Goal: Information Seeking & Learning: Check status

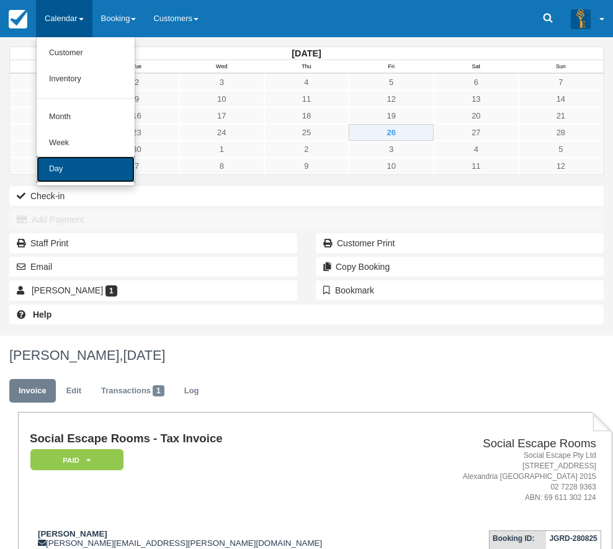
click at [75, 176] on link "Day" at bounding box center [86, 169] width 98 height 26
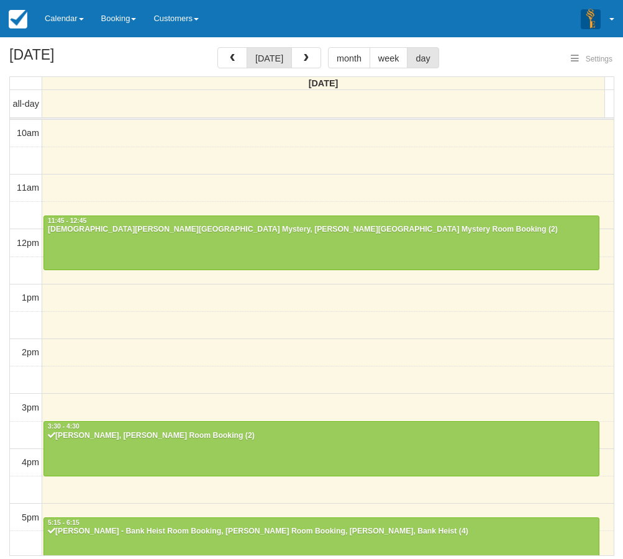
select select
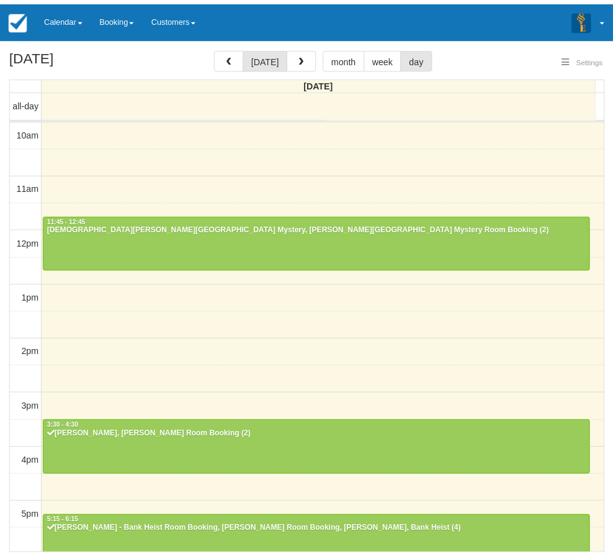
scroll to position [250, 0]
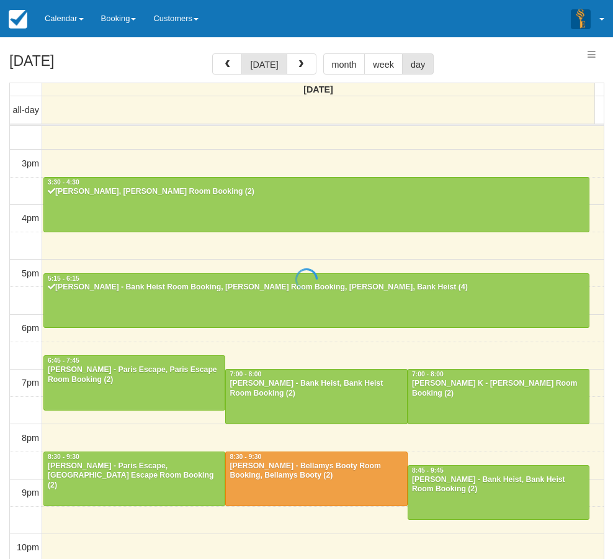
select select
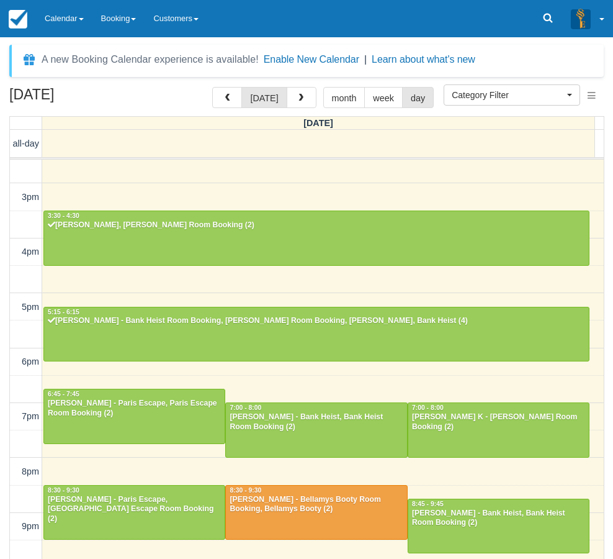
click at [376, 183] on div "10am 11am 12pm 1pm 2pm 3pm 4pm 5pm 6pm 7pm 8pm 9pm 10pm 11:45 - 12:45 [PERSON_N…" at bounding box center [307, 251] width 594 height 685
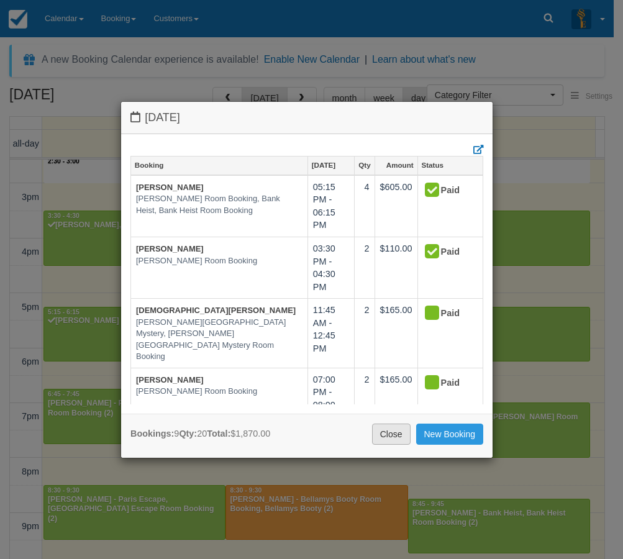
click at [403, 436] on link "Close" at bounding box center [391, 433] width 38 height 21
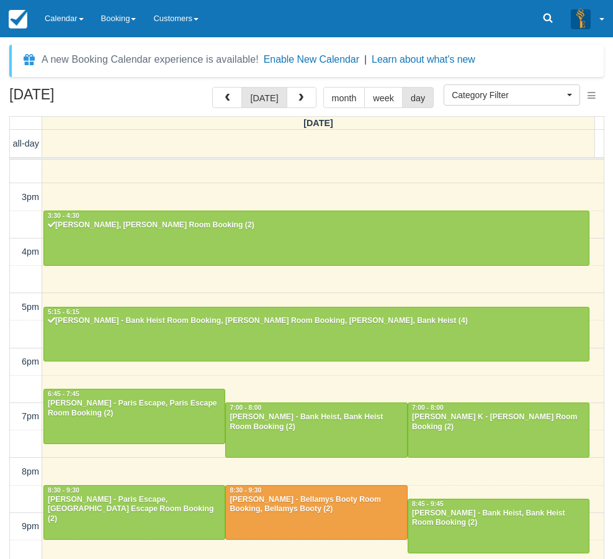
scroll to position [250, 0]
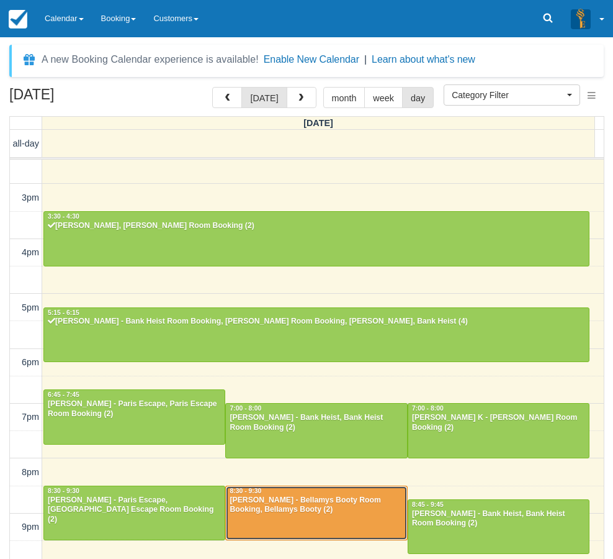
click at [307, 503] on div "[PERSON_NAME] - Bellamys Booty Room Booking, Bellamys Booty (2)" at bounding box center [316, 505] width 174 height 20
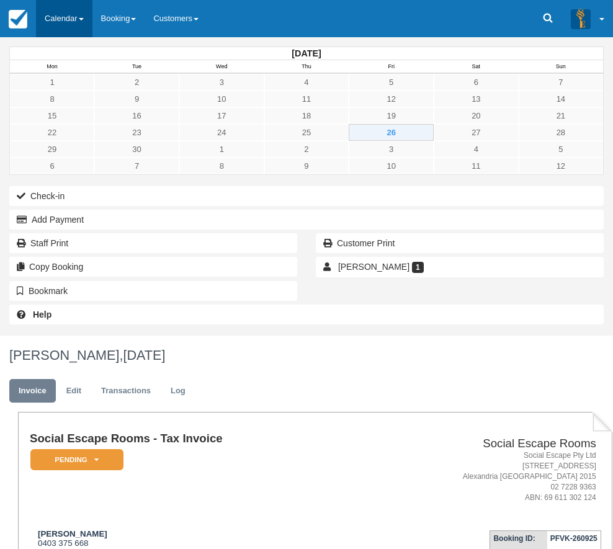
click at [57, 11] on link "Calendar" at bounding box center [64, 18] width 57 height 37
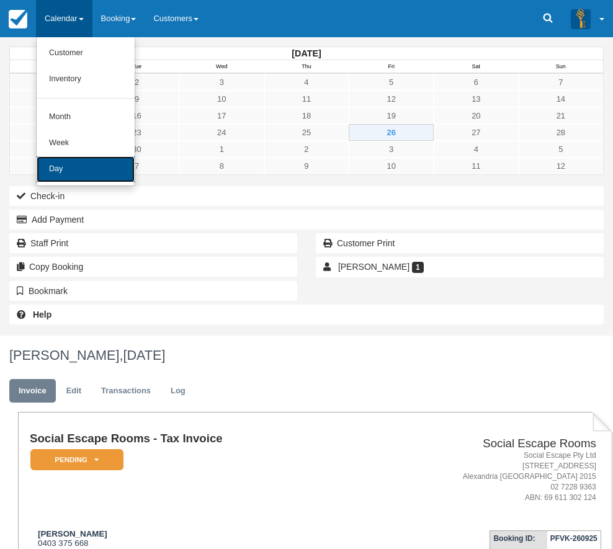
click at [69, 168] on link "Day" at bounding box center [86, 169] width 98 height 26
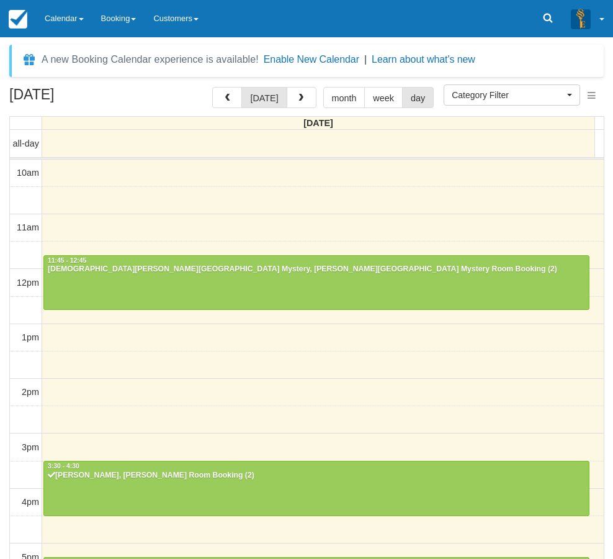
select select
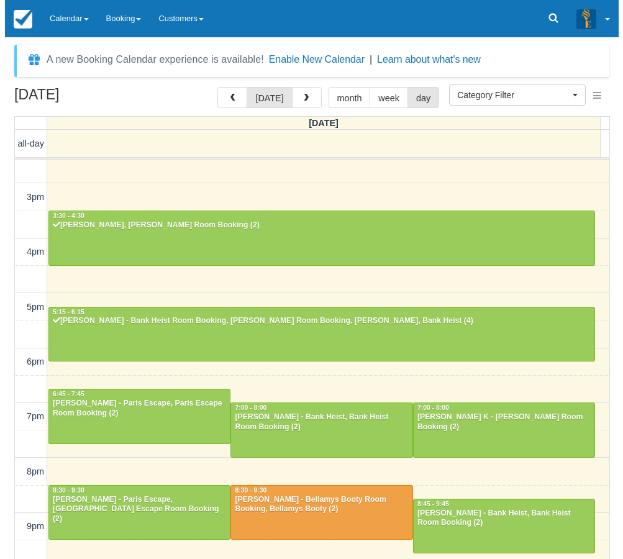
scroll to position [250, 0]
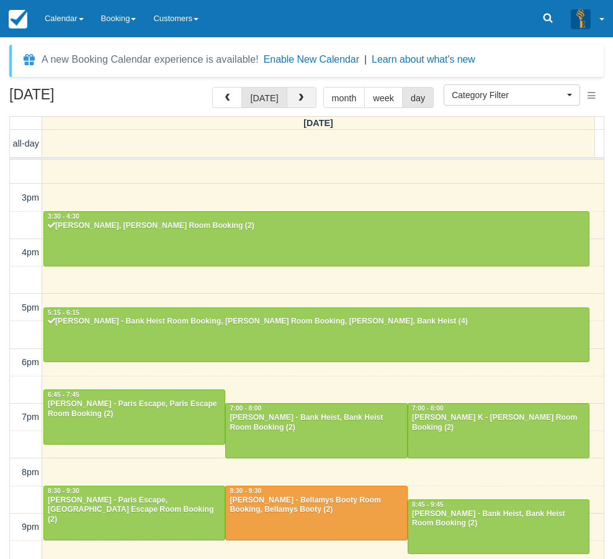
click at [305, 94] on button "button" at bounding box center [302, 97] width 30 height 21
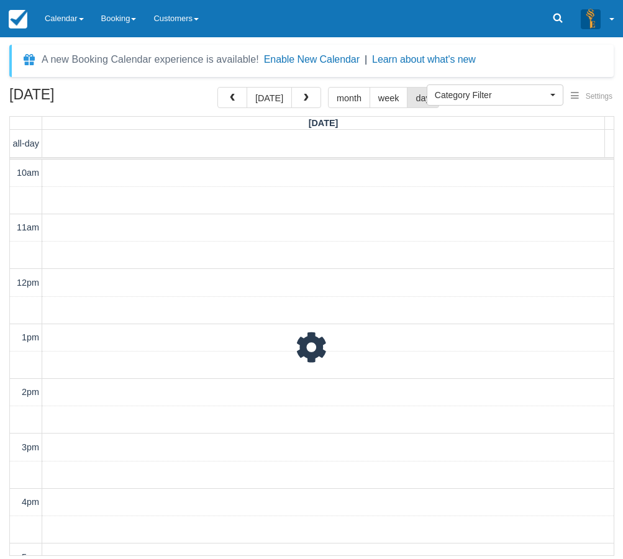
scroll to position [290, 0]
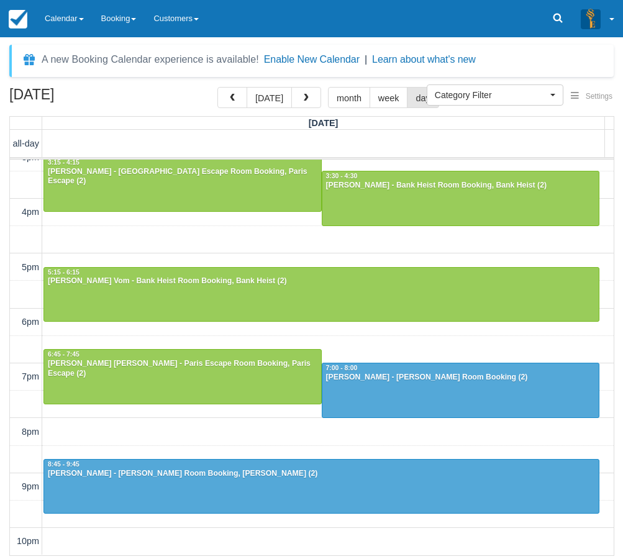
click at [5, 236] on div "September 27, 2025 today month week day Saturday all-day 10am 11am 12pm 1pm 2pm…" at bounding box center [311, 321] width 623 height 469
click at [63, 20] on link "Calendar" at bounding box center [64, 18] width 57 height 37
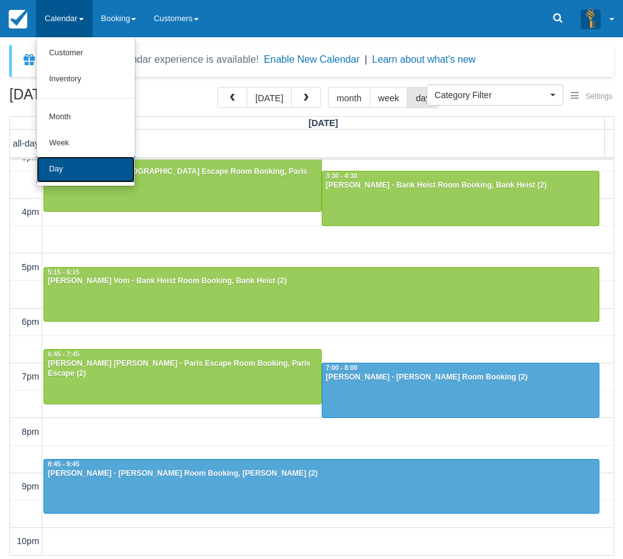
click at [63, 171] on link "Day" at bounding box center [86, 169] width 98 height 26
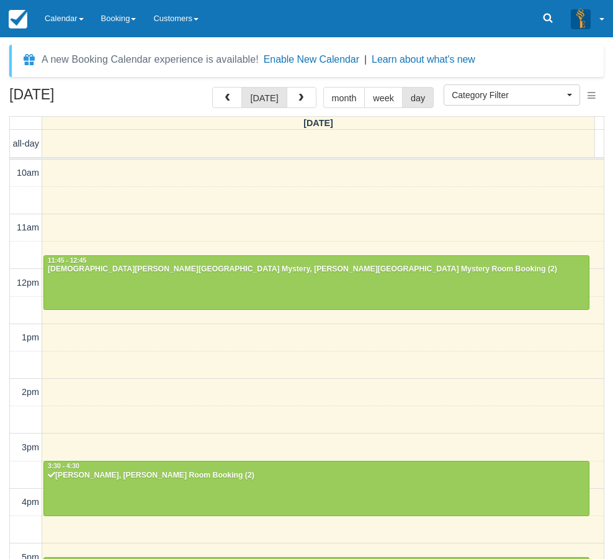
select select
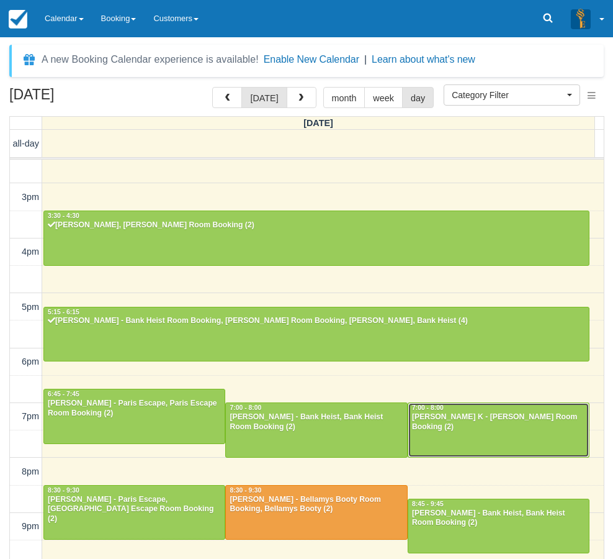
click at [492, 420] on div "[PERSON_NAME] K - [PERSON_NAME] Room Booking (2)" at bounding box center [499, 422] width 174 height 20
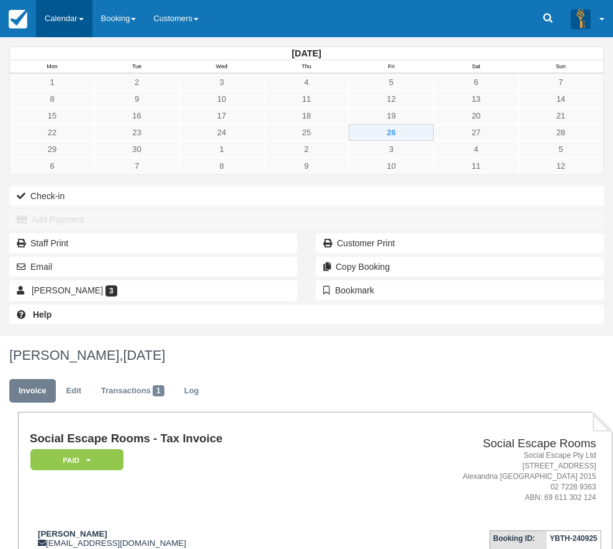
click at [66, 21] on link "Calendar" at bounding box center [64, 18] width 57 height 37
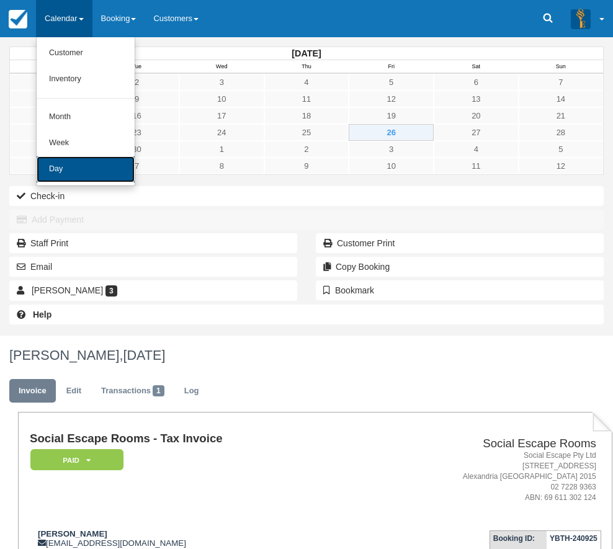
click at [68, 165] on link "Day" at bounding box center [86, 169] width 98 height 26
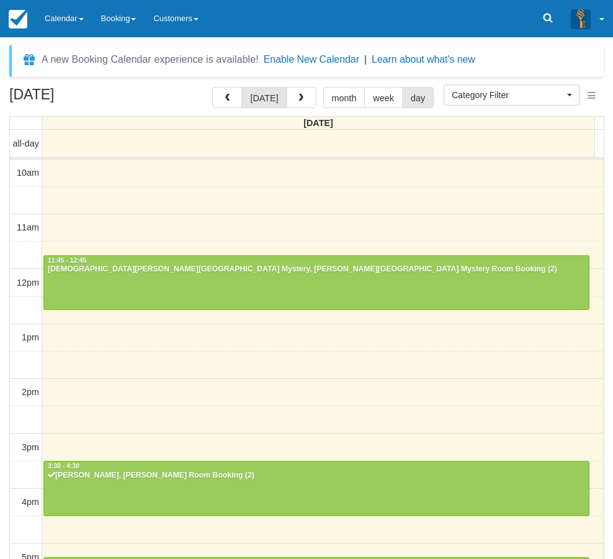
select select
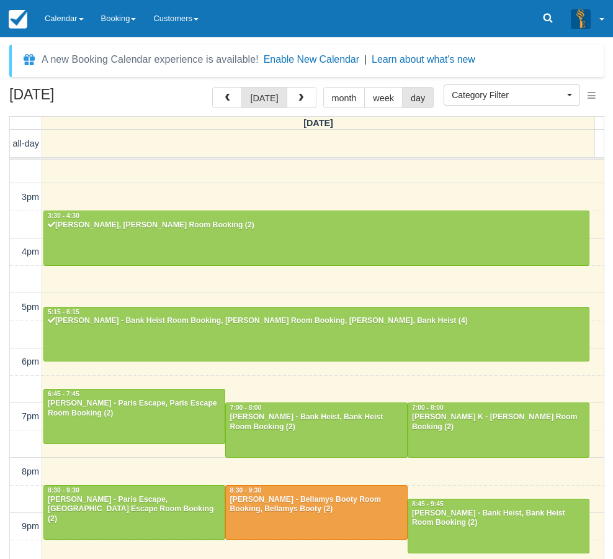
click at [3, 482] on div "[DATE] [DATE] month week day [DATE] all-day 10am 11am 12pm 1pm 2pm 3pm 4pm 5pm …" at bounding box center [306, 341] width 613 height 509
click at [7, 467] on div "[DATE] [DATE] month week day [DATE] all-day 10am 11am 12pm 1pm 2pm 3pm 4pm 5pm …" at bounding box center [306, 341] width 613 height 509
click at [69, 17] on link "Calendar" at bounding box center [64, 18] width 57 height 37
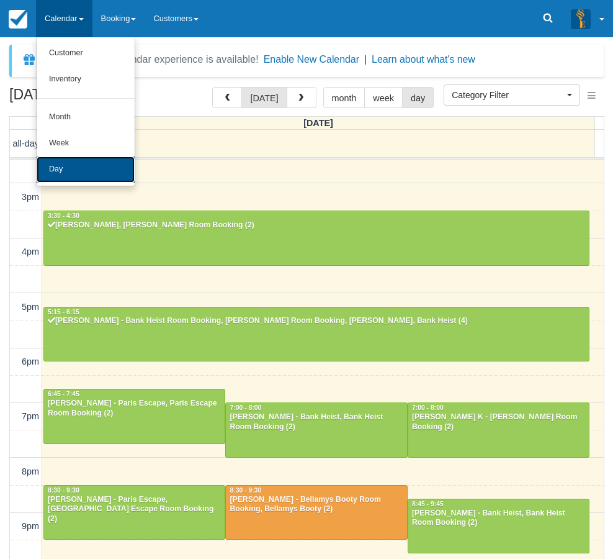
click at [69, 170] on link "Day" at bounding box center [86, 169] width 98 height 26
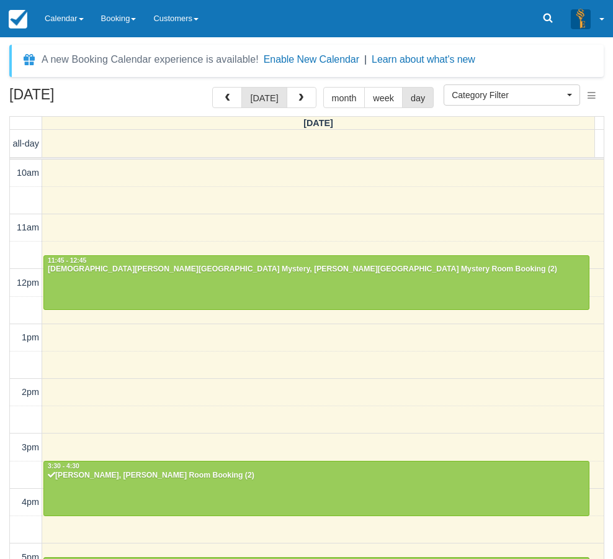
select select
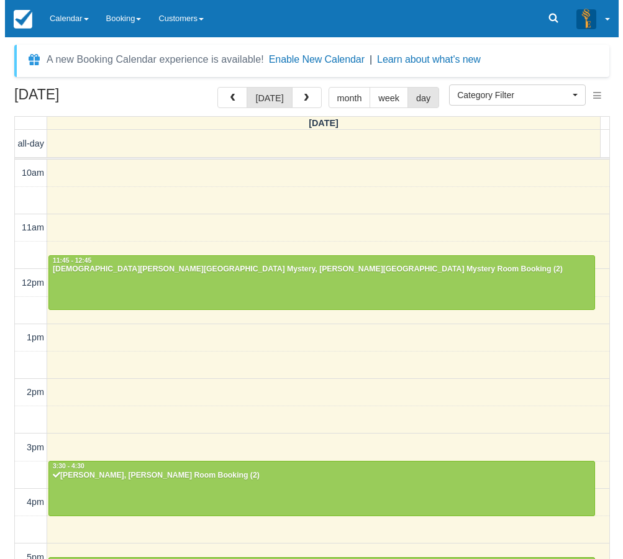
scroll to position [250, 0]
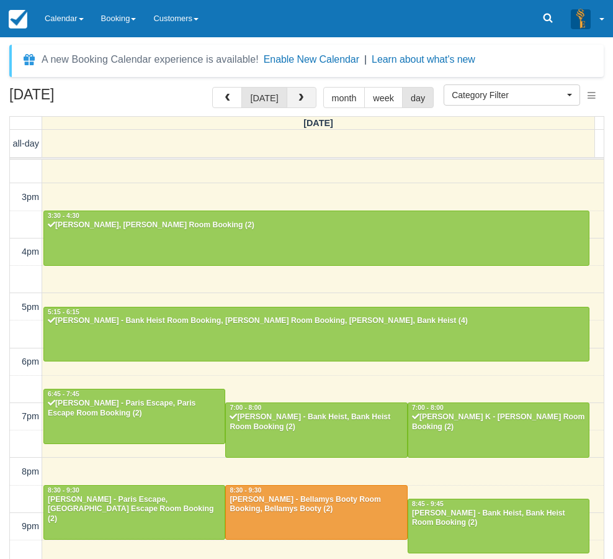
click at [304, 97] on button "button" at bounding box center [302, 97] width 30 height 21
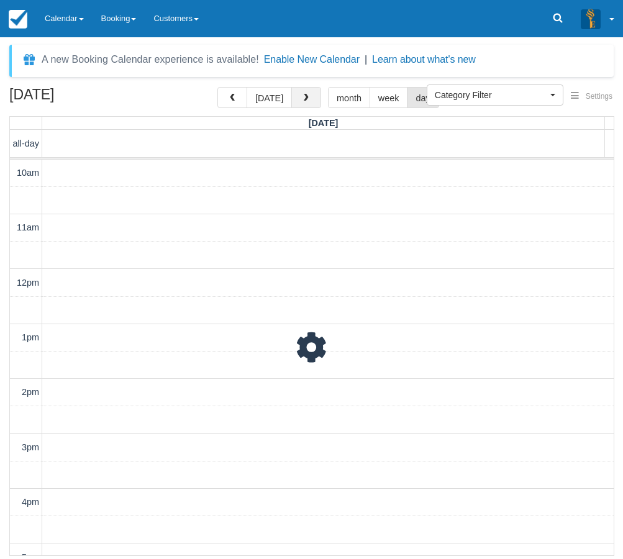
scroll to position [290, 0]
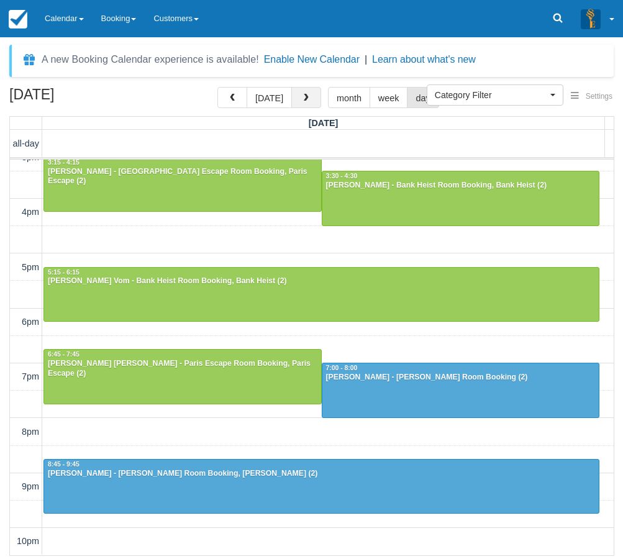
click at [304, 97] on span "button" at bounding box center [306, 98] width 9 height 9
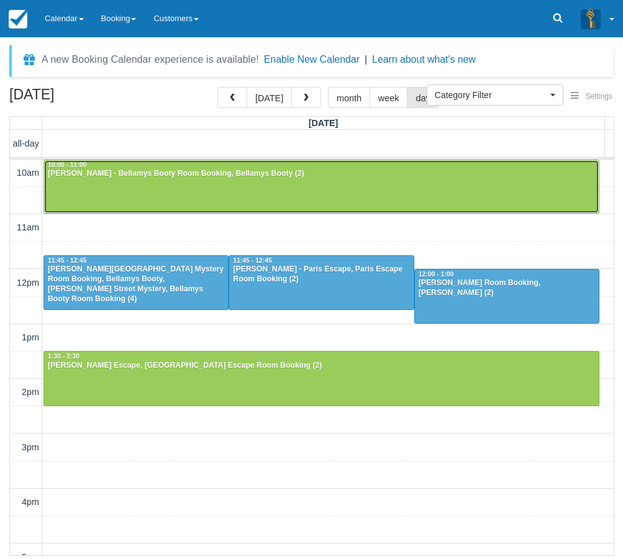
click at [108, 181] on div at bounding box center [321, 186] width 554 height 53
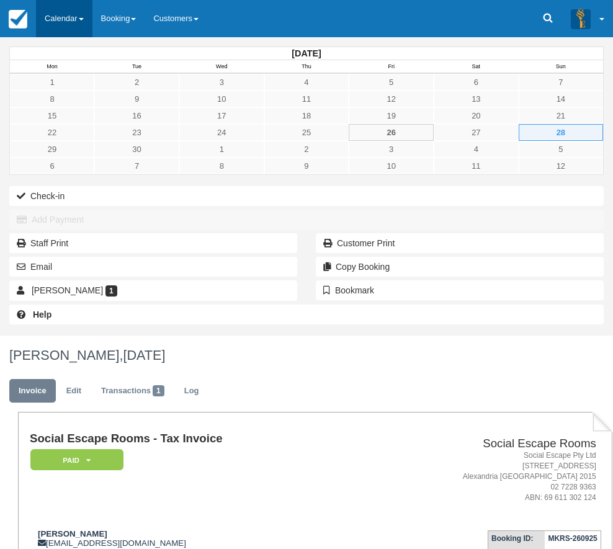
click at [72, 20] on link "Calendar" at bounding box center [64, 18] width 57 height 37
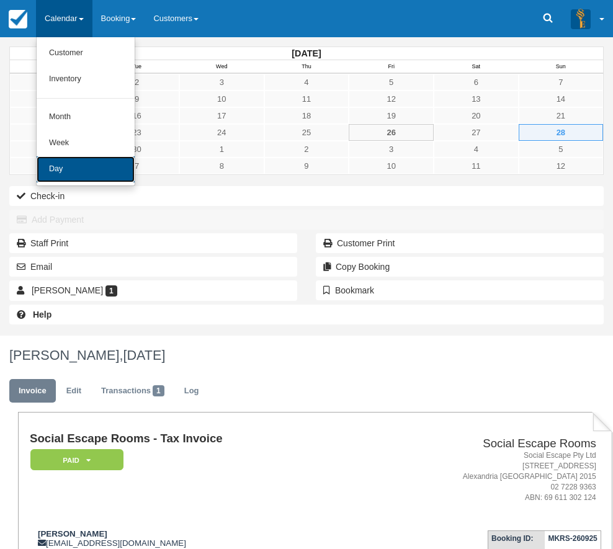
click at [70, 173] on link "Day" at bounding box center [86, 169] width 98 height 26
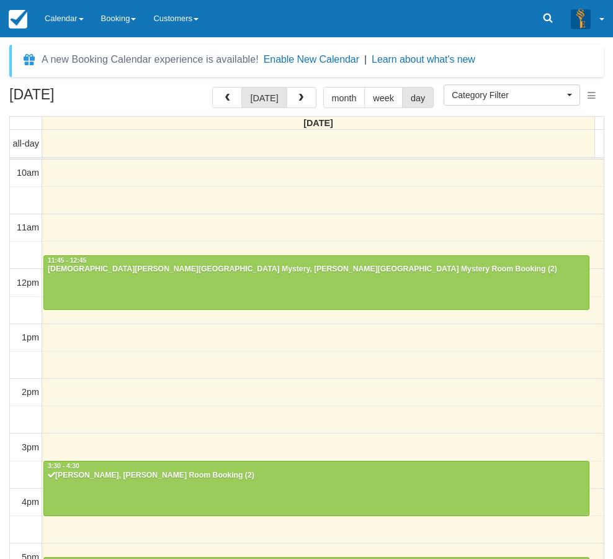
select select
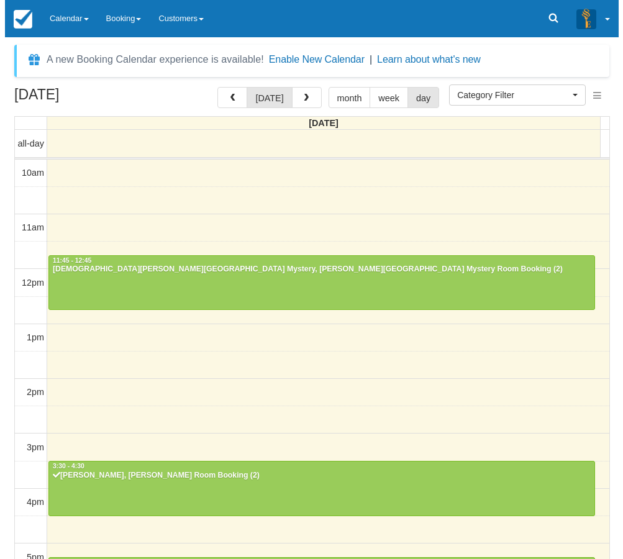
scroll to position [250, 0]
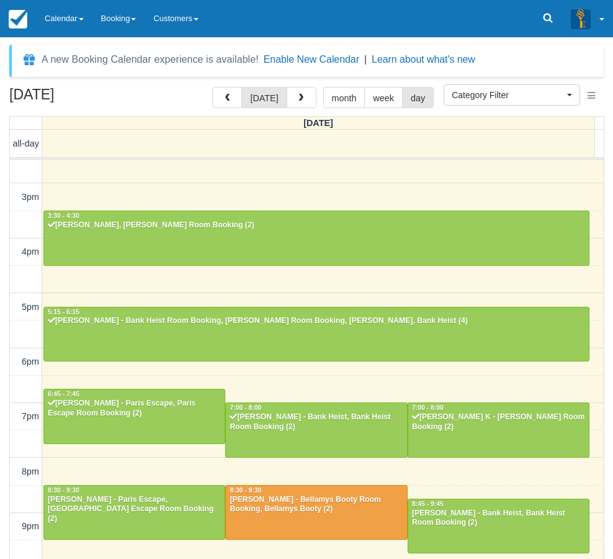
click at [286, 188] on div "10am 11am 12pm 1pm 2pm 3pm 4pm 5pm 6pm 7pm 8pm 9pm 10pm 11:45 - 12:45 Kristen H…" at bounding box center [307, 251] width 594 height 685
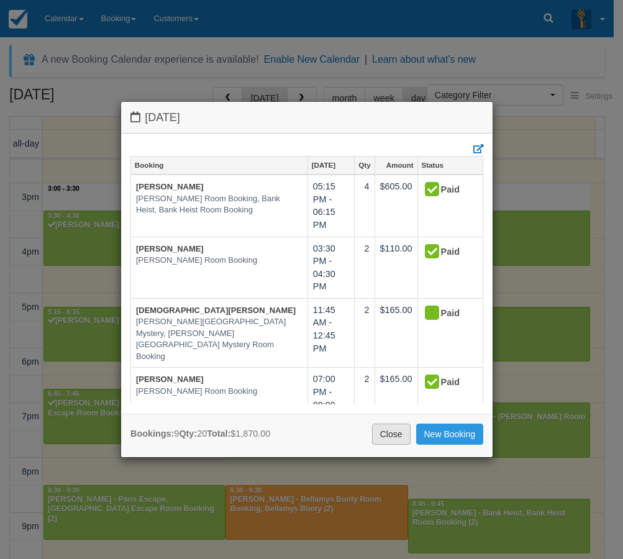
click at [393, 436] on link "Close" at bounding box center [391, 433] width 38 height 21
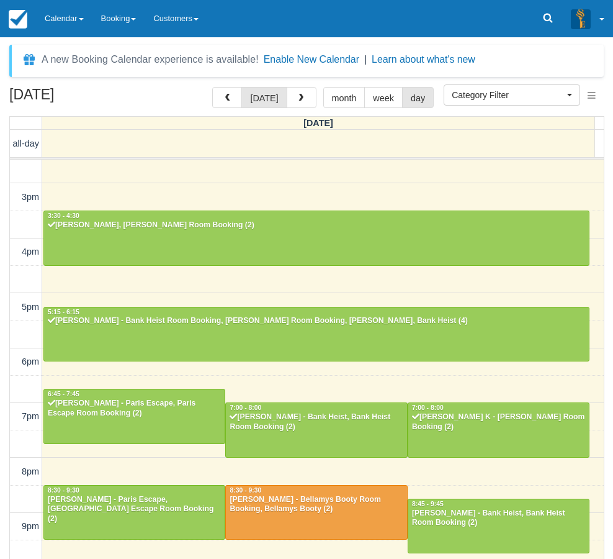
click at [292, 81] on div "A new Booking Calendar experience is available! Enable New Calendar | Learn abo…" at bounding box center [306, 322] width 595 height 554
click at [297, 96] on span "button" at bounding box center [301, 98] width 9 height 9
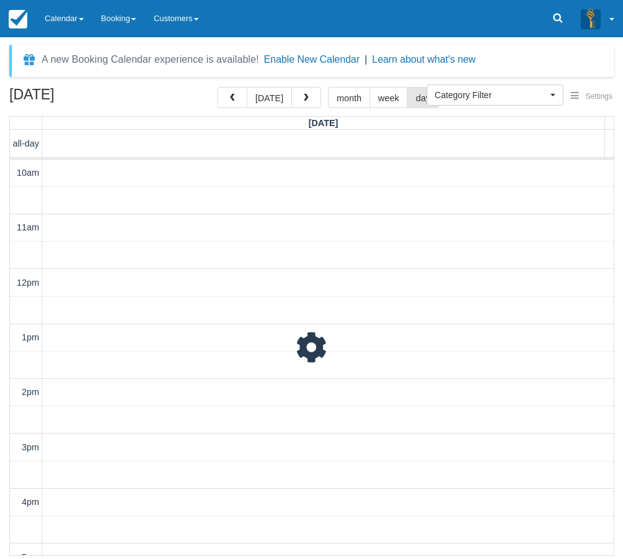
scroll to position [290, 0]
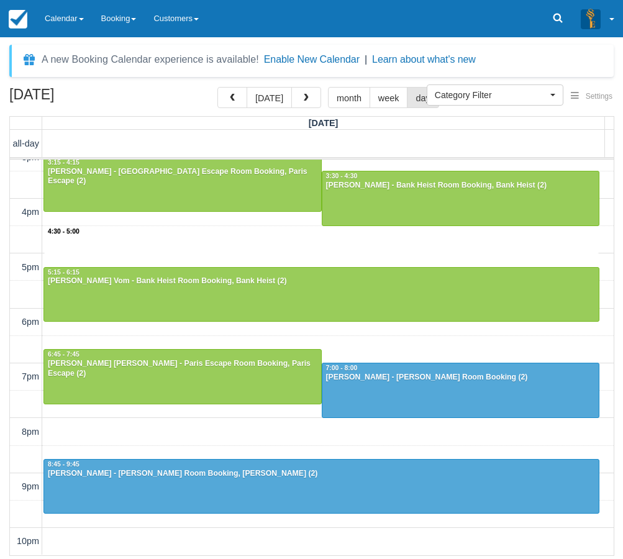
click at [291, 234] on div "10am 11am 12pm 1pm 2pm 3pm 4pm 5pm 6pm 7pm 8pm 9pm 10pm 4:30 - 5:00 12:00 - 1:0…" at bounding box center [311, 212] width 603 height 685
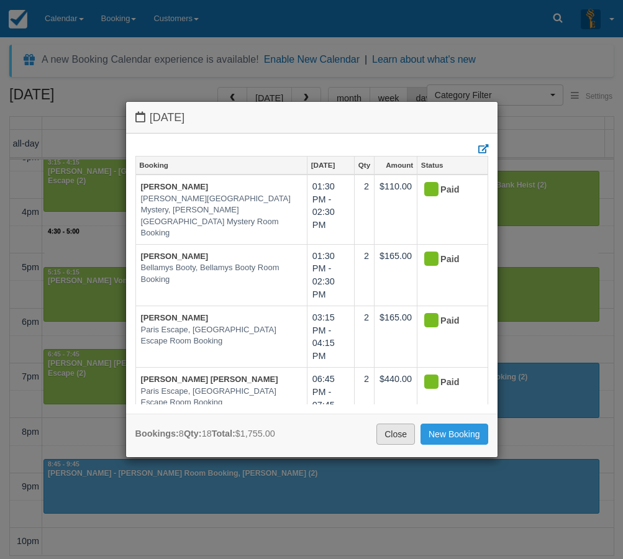
click at [394, 443] on link "Close" at bounding box center [395, 433] width 38 height 21
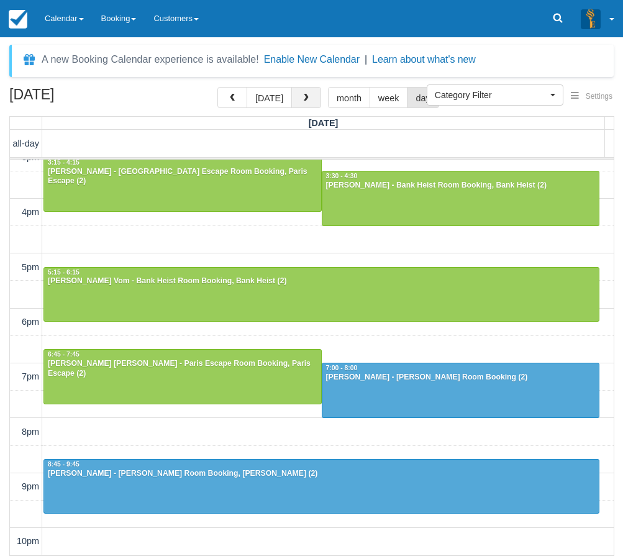
click at [302, 94] on span "button" at bounding box center [306, 98] width 9 height 9
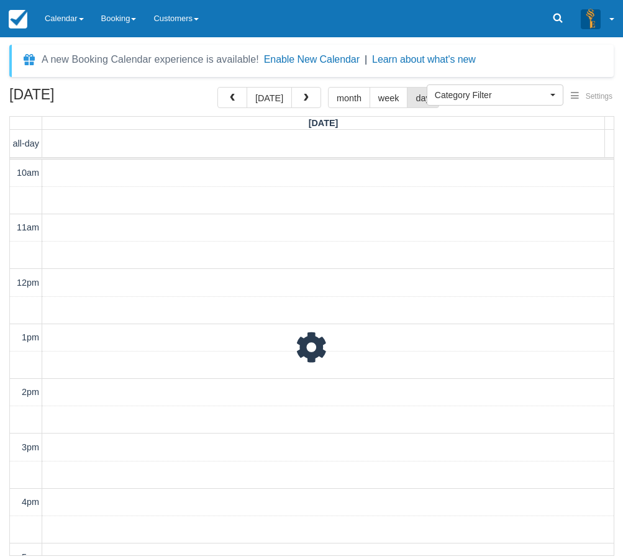
scroll to position [290, 0]
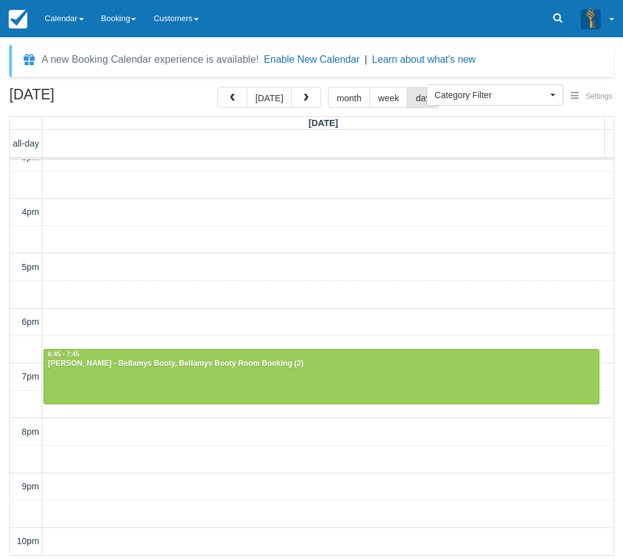
click at [303, 321] on div "10am 11am 12pm 1pm 2pm 3pm 4pm 5pm 6pm 7pm 8pm 9pm 10pm 10:00 - 11:00 Elsie Bar…" at bounding box center [311, 212] width 603 height 685
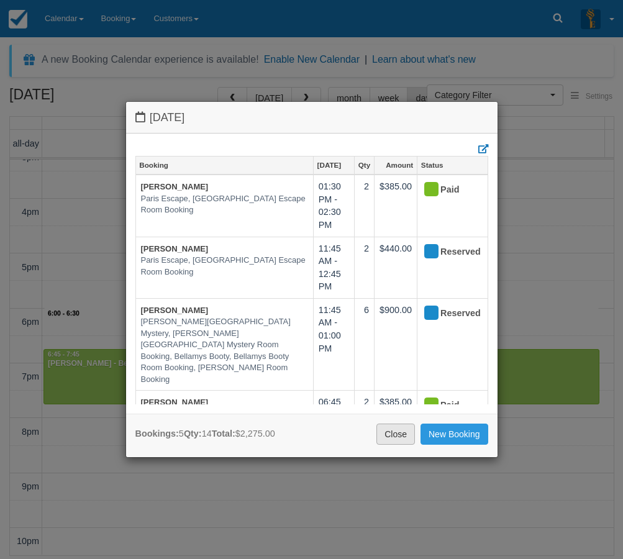
click at [400, 436] on link "Close" at bounding box center [395, 433] width 38 height 21
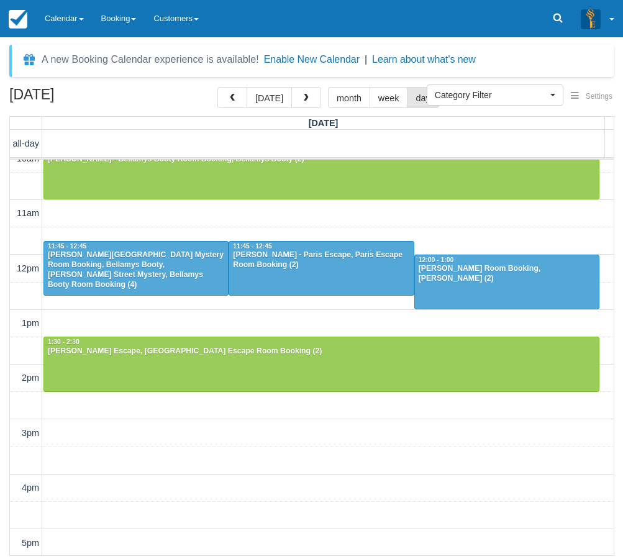
scroll to position [0, 0]
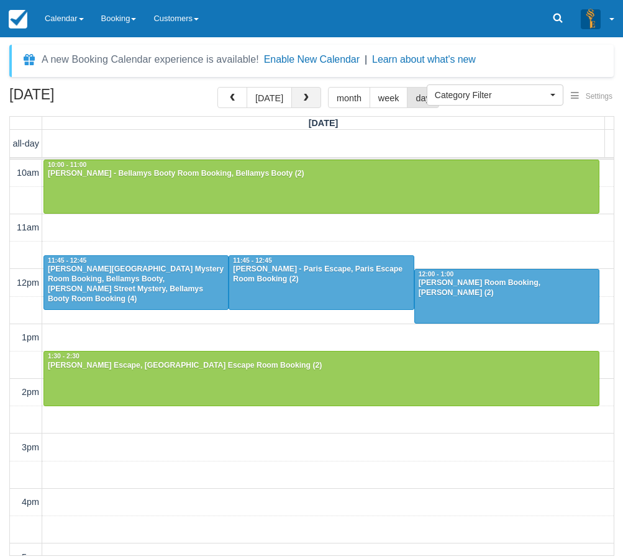
click at [305, 102] on span "button" at bounding box center [306, 98] width 9 height 9
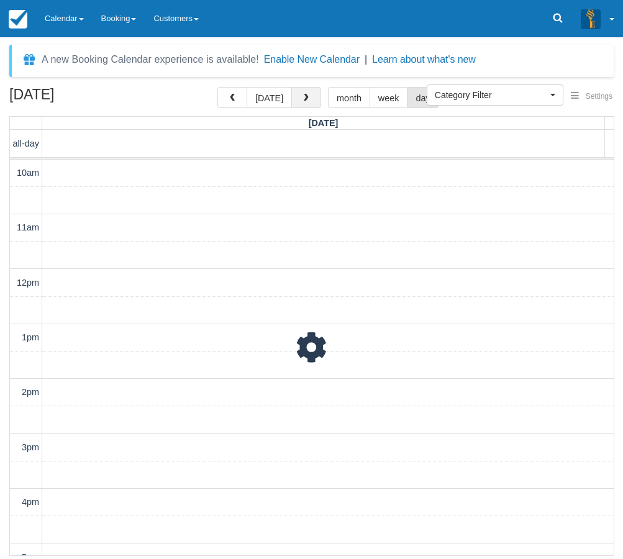
scroll to position [290, 0]
click at [237, 97] on span "button" at bounding box center [232, 98] width 9 height 9
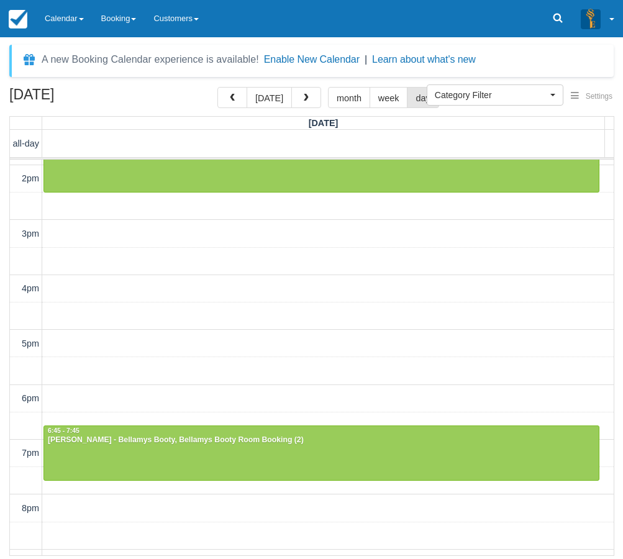
scroll to position [42, 0]
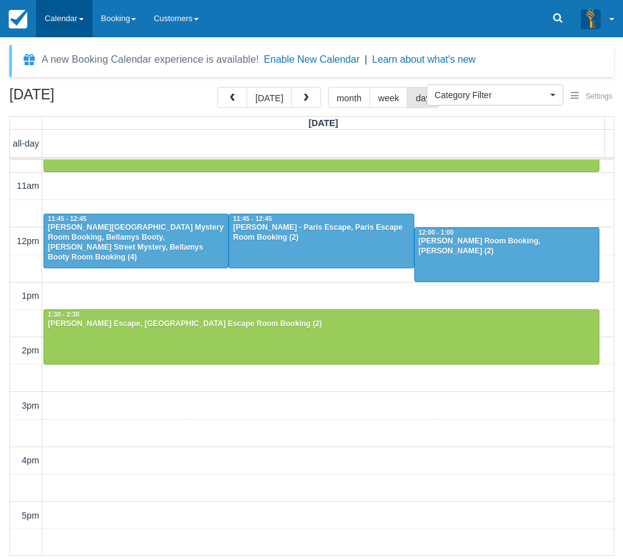
click at [58, 21] on link "Calendar" at bounding box center [64, 18] width 57 height 37
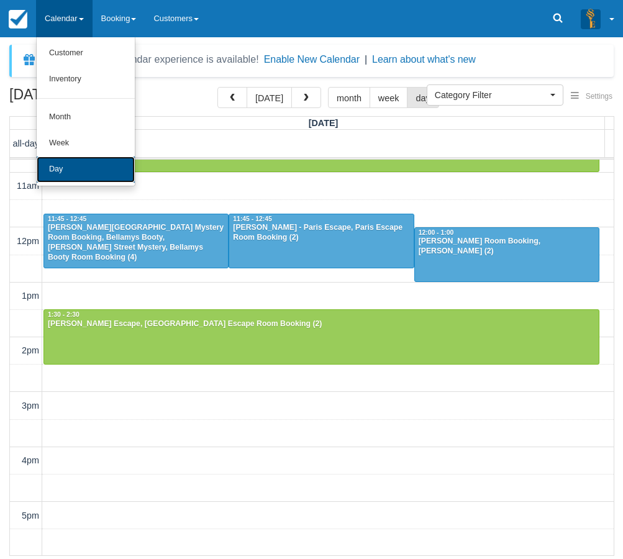
click at [65, 169] on link "Day" at bounding box center [86, 169] width 98 height 26
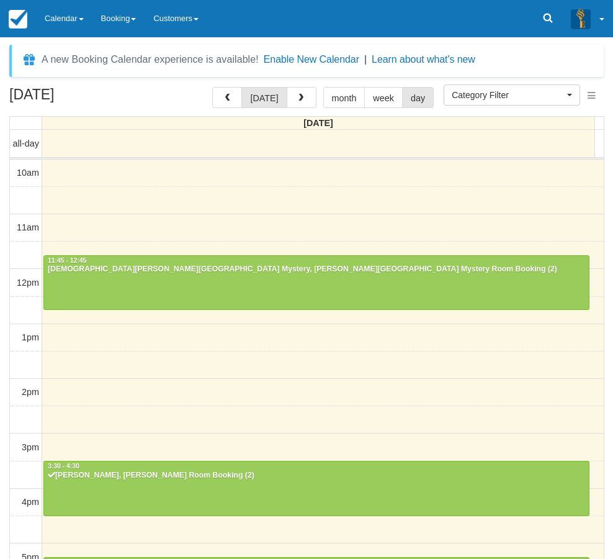
select select
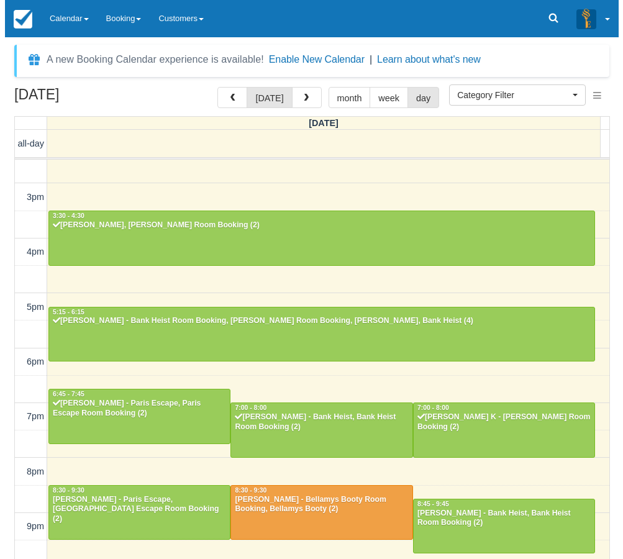
scroll to position [250, 0]
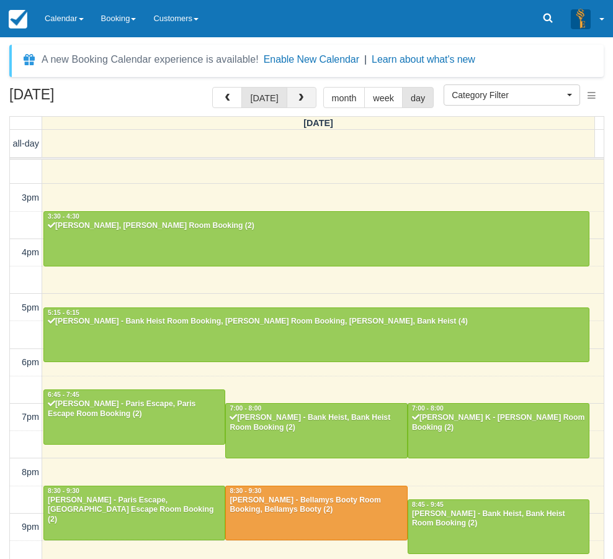
click at [302, 96] on span "button" at bounding box center [301, 98] width 9 height 9
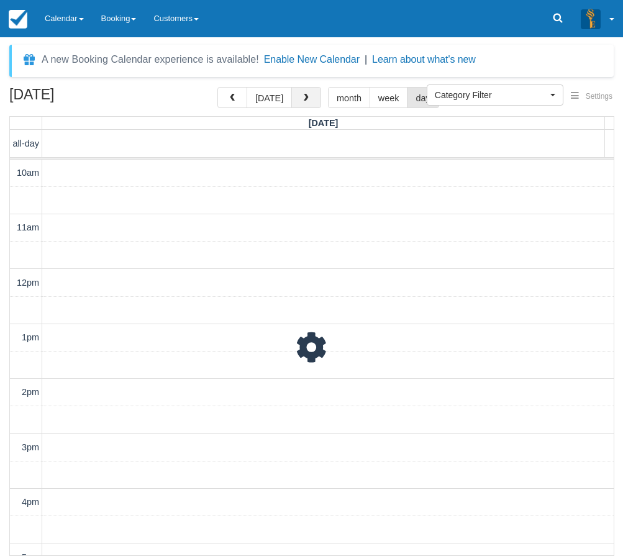
scroll to position [290, 0]
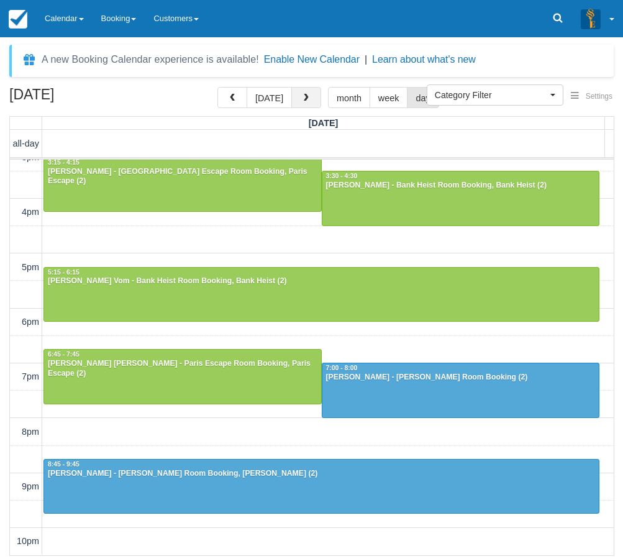
click at [302, 96] on span "button" at bounding box center [306, 98] width 9 height 9
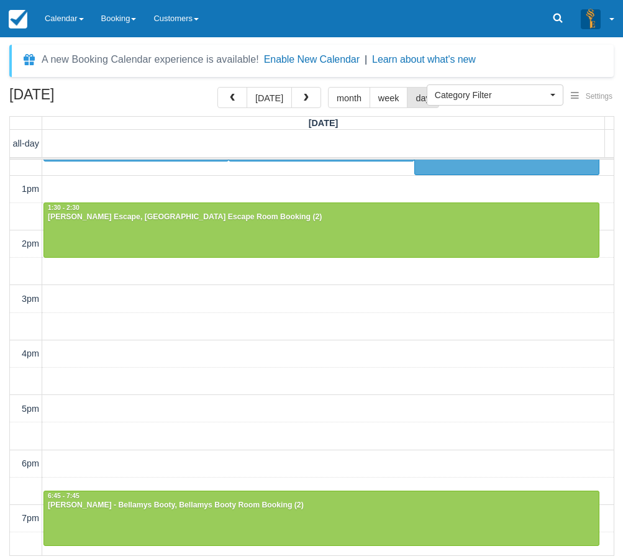
scroll to position [289, 0]
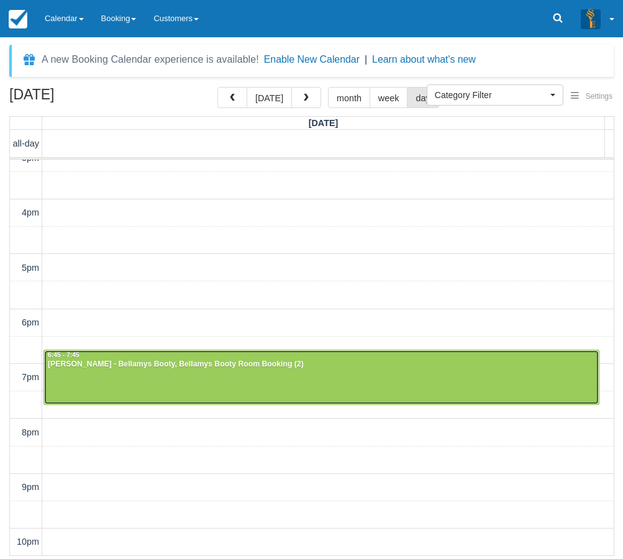
click at [122, 391] on div at bounding box center [321, 376] width 554 height 53
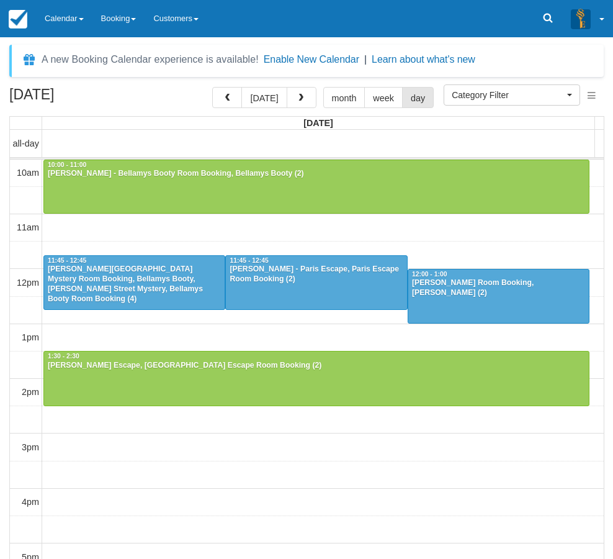
select select
click at [264, 94] on button "today" at bounding box center [264, 97] width 45 height 21
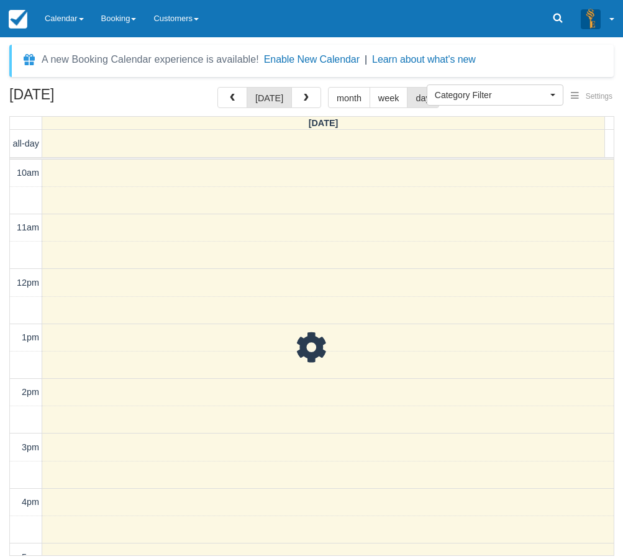
scroll to position [290, 0]
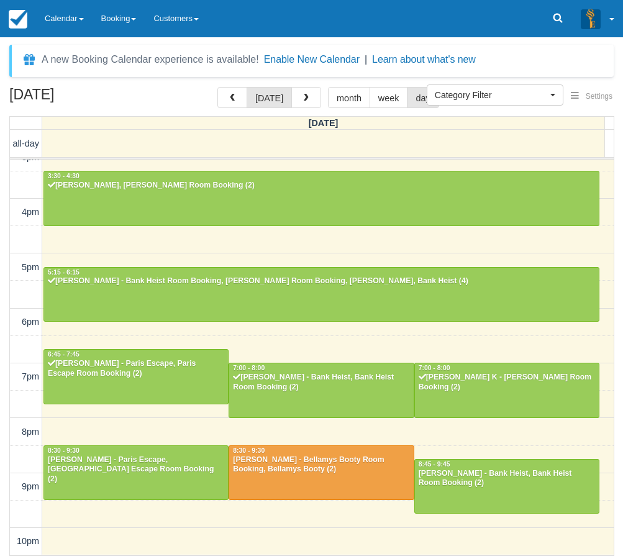
click at [0, 453] on div "September 26, 2025 today month week day Friday all-day 10am 11am 12pm 1pm 2pm 3…" at bounding box center [311, 321] width 623 height 469
drag, startPoint x: 4, startPoint y: 485, endPoint x: 11, endPoint y: 482, distance: 6.9
click at [4, 485] on div "September 26, 2025 today month week day Friday all-day 10am 11am 12pm 1pm 2pm 3…" at bounding box center [311, 321] width 623 height 469
click at [3, 428] on div "September 26, 2025 today month week day Friday all-day 10am 11am 12pm 1pm 2pm 3…" at bounding box center [311, 321] width 623 height 469
click at [4, 418] on div "September 26, 2025 today month week day Friday all-day 10am 11am 12pm 1pm 2pm 3…" at bounding box center [311, 321] width 623 height 469
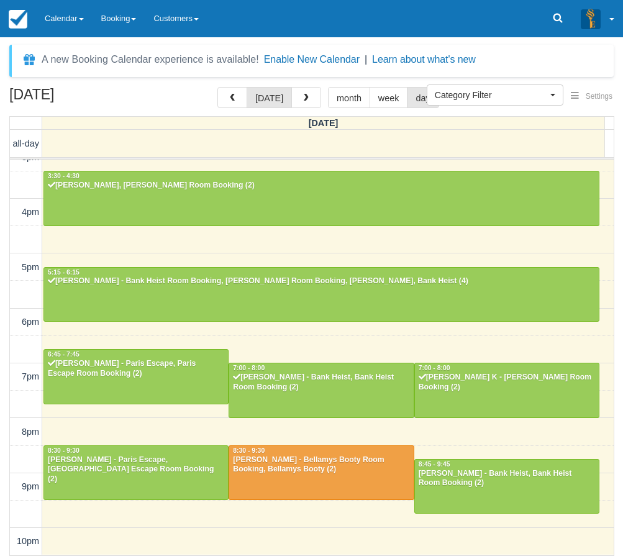
click at [6, 263] on div "September 26, 2025 today month week day Friday all-day 10am 11am 12pm 1pm 2pm 3…" at bounding box center [311, 321] width 623 height 469
click at [299, 103] on button "button" at bounding box center [306, 97] width 30 height 21
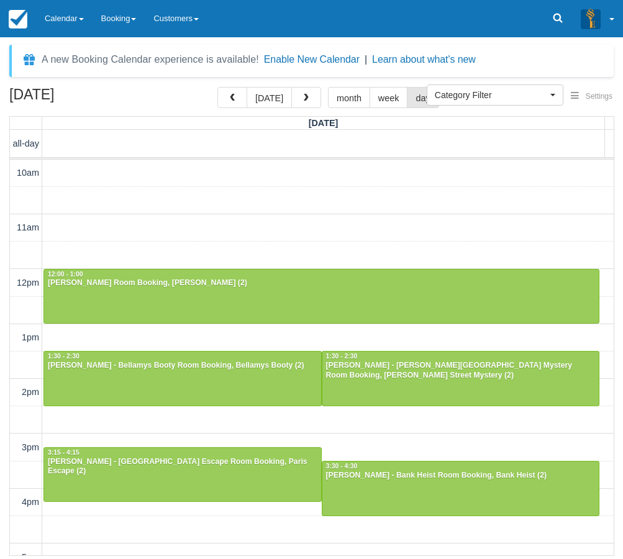
click at [2, 215] on div "September 27, 2025 today month week day Saturday all-day 10am 11am 12pm 1pm 2pm…" at bounding box center [311, 321] width 623 height 469
click at [6, 402] on div "September 27, 2025 today month week day Saturday all-day 10am 11am 12pm 1pm 2pm…" at bounding box center [311, 321] width 623 height 469
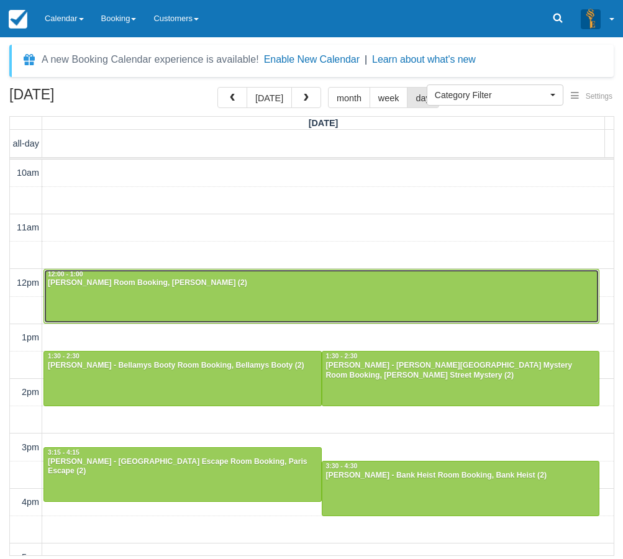
click at [71, 283] on div "Ben Stanic - Ransom Room Booking, Ransom (2)" at bounding box center [321, 283] width 548 height 10
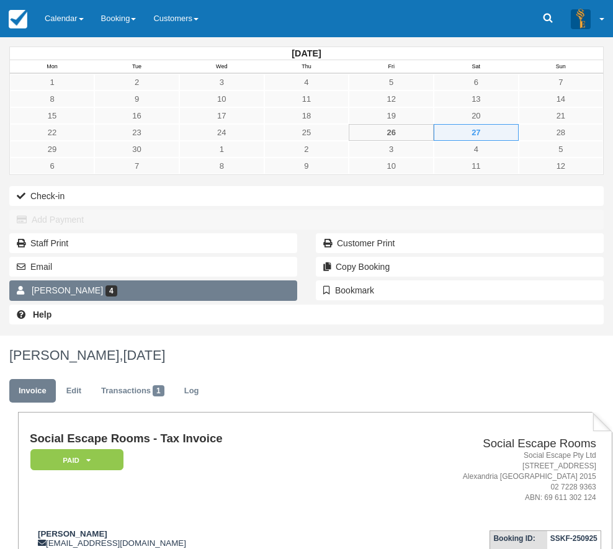
click at [38, 296] on span "[PERSON_NAME]" at bounding box center [67, 291] width 71 height 10
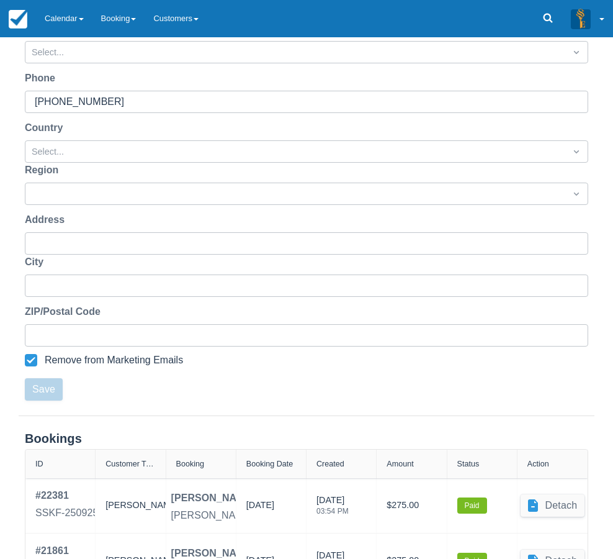
scroll to position [346, 0]
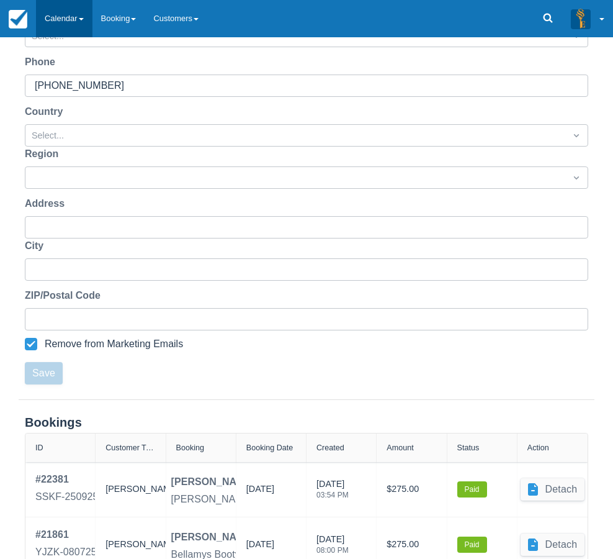
click at [61, 11] on link "Calendar" at bounding box center [64, 18] width 57 height 37
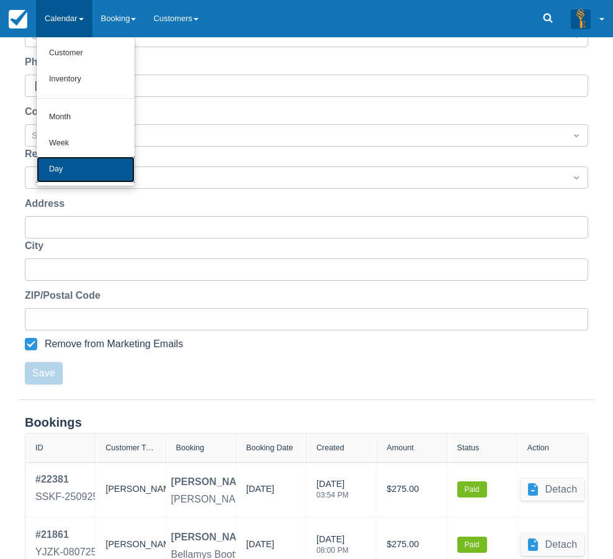
click at [61, 175] on link "Day" at bounding box center [86, 169] width 98 height 26
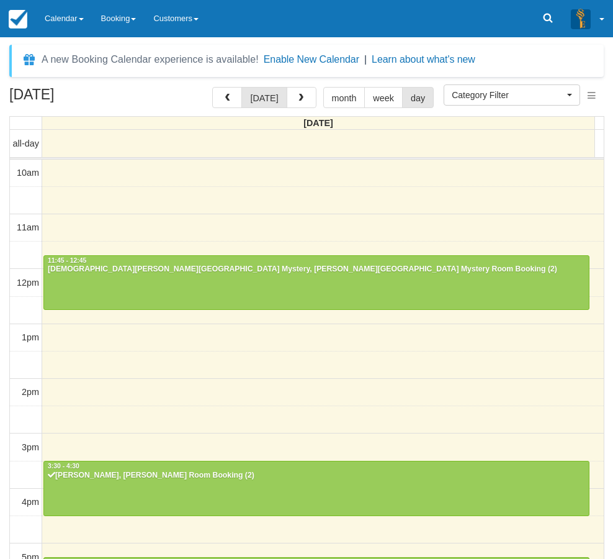
select select
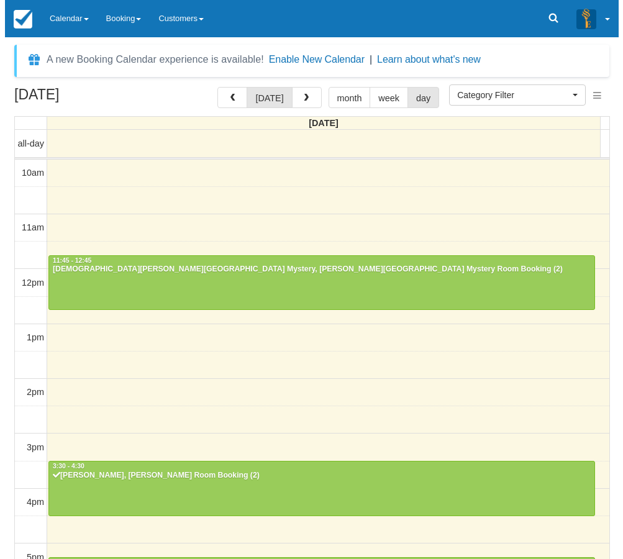
scroll to position [250, 0]
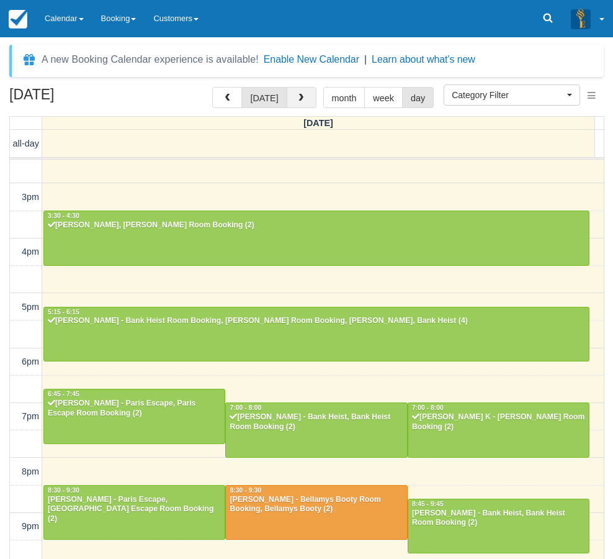
click at [299, 97] on span "button" at bounding box center [301, 98] width 9 height 9
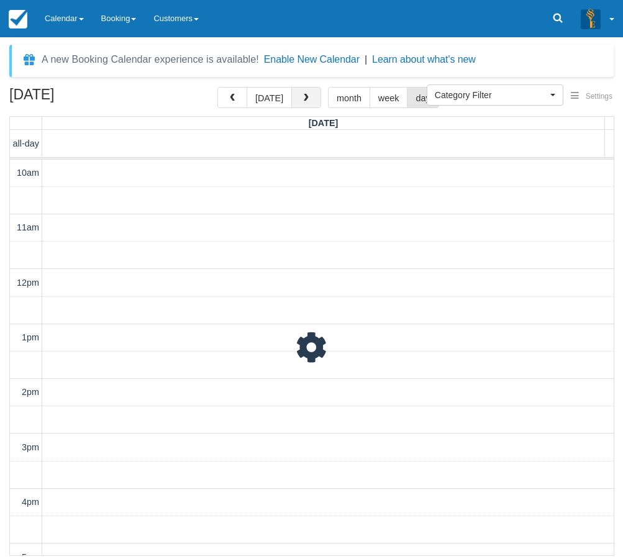
scroll to position [290, 0]
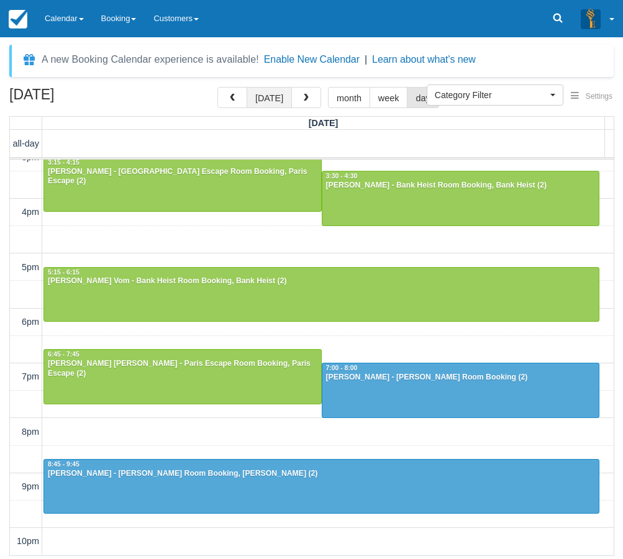
click at [258, 96] on button "[DATE]" at bounding box center [268, 97] width 45 height 21
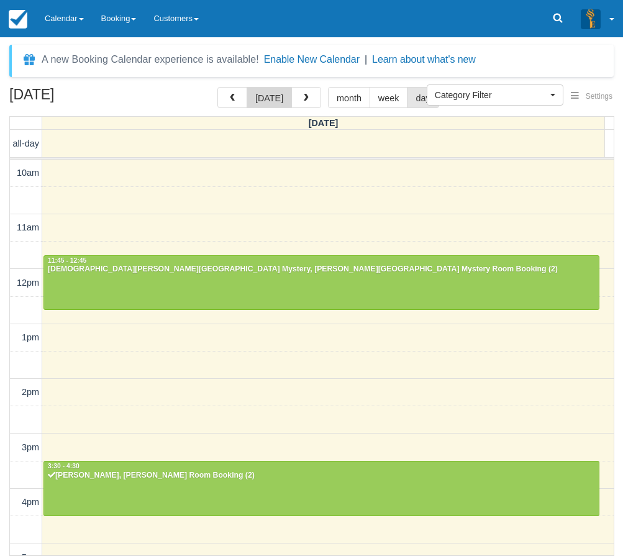
scroll to position [290, 0]
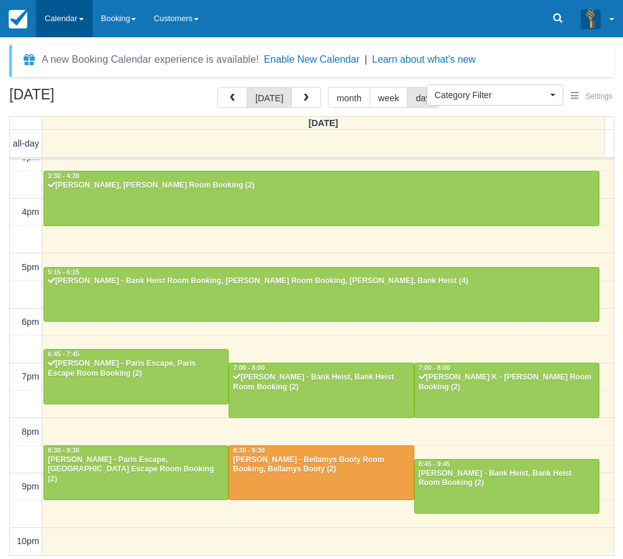
click at [68, 20] on link "Calendar" at bounding box center [64, 18] width 57 height 37
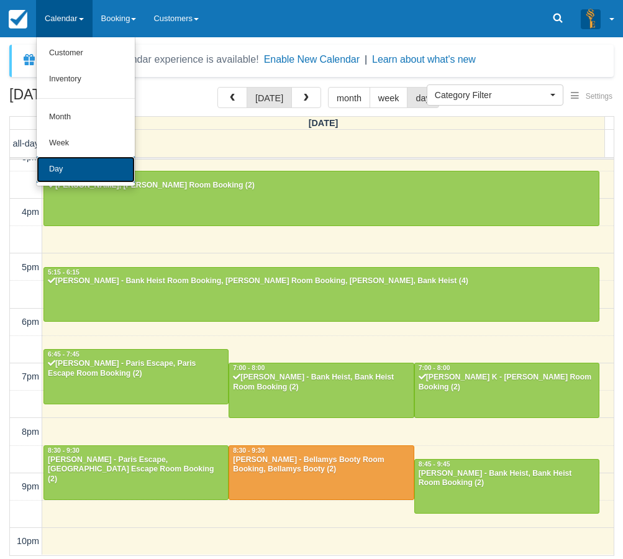
click at [78, 170] on link "Day" at bounding box center [86, 169] width 98 height 26
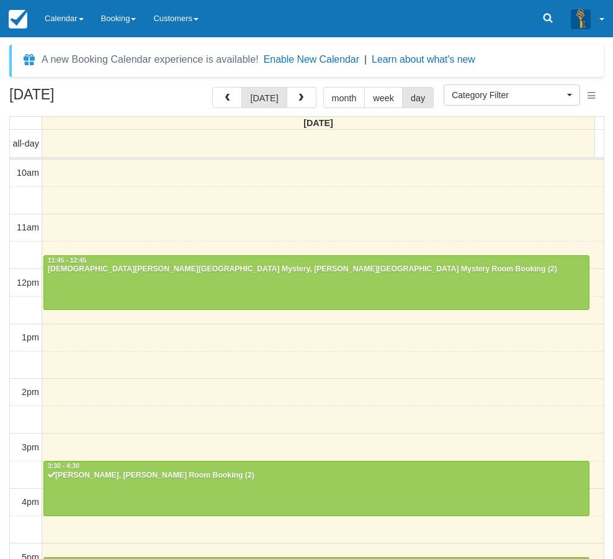
select select
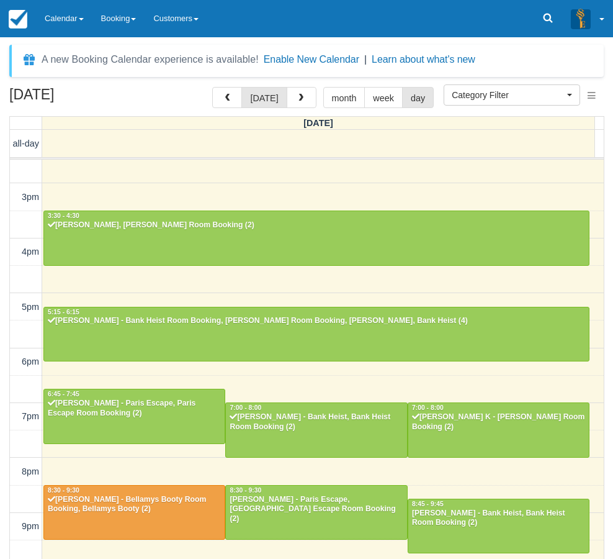
click at [4, 439] on div "[DATE] [DATE] month week day [DATE] all-day 10am 11am 12pm 1pm 2pm 3pm 4pm 5pm …" at bounding box center [306, 341] width 613 height 509
click at [58, 12] on link "Calendar" at bounding box center [64, 18] width 57 height 37
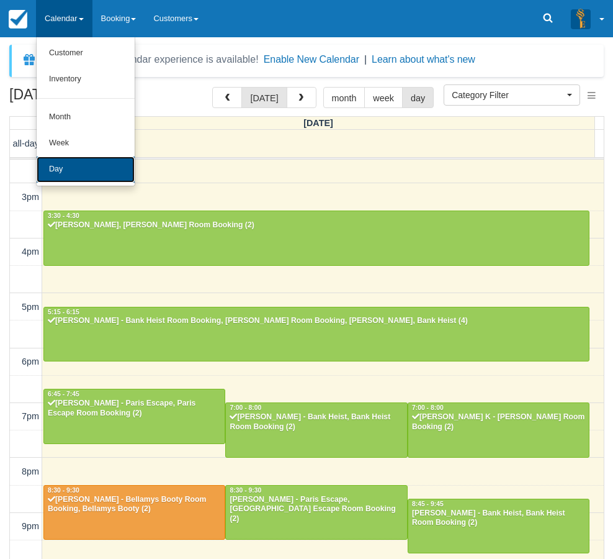
click at [95, 170] on link "Day" at bounding box center [86, 169] width 98 height 26
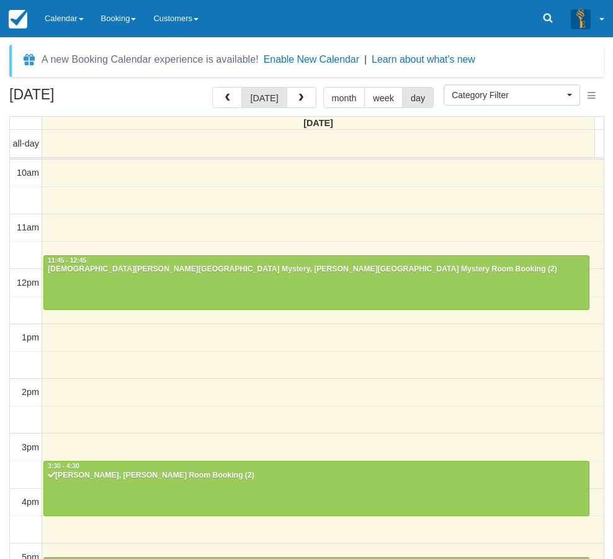
select select
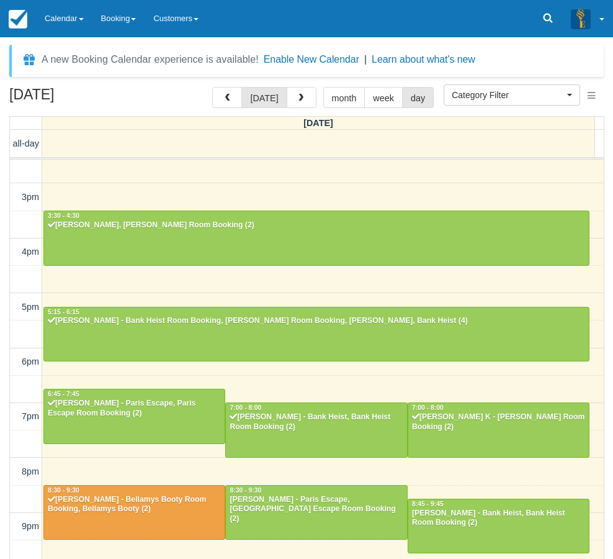
scroll to position [250, 0]
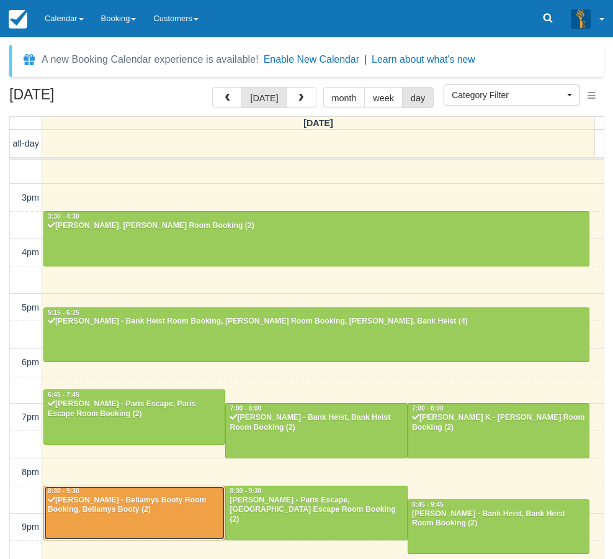
click at [204, 515] on div at bounding box center [134, 512] width 181 height 53
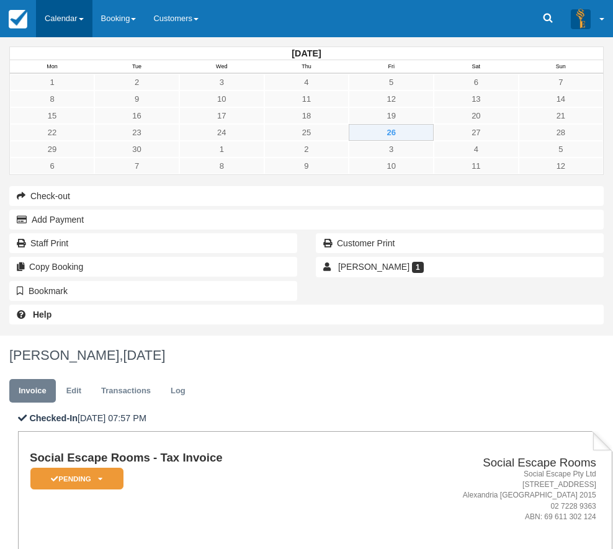
click at [68, 25] on link "Calendar" at bounding box center [64, 18] width 57 height 37
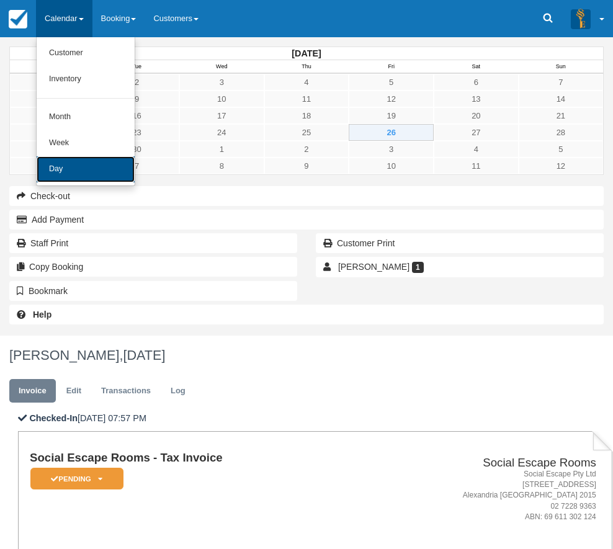
click at [67, 171] on link "Day" at bounding box center [86, 169] width 98 height 26
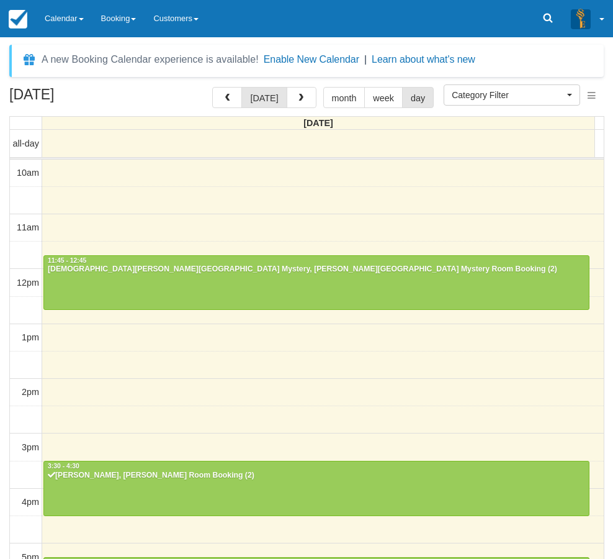
select select
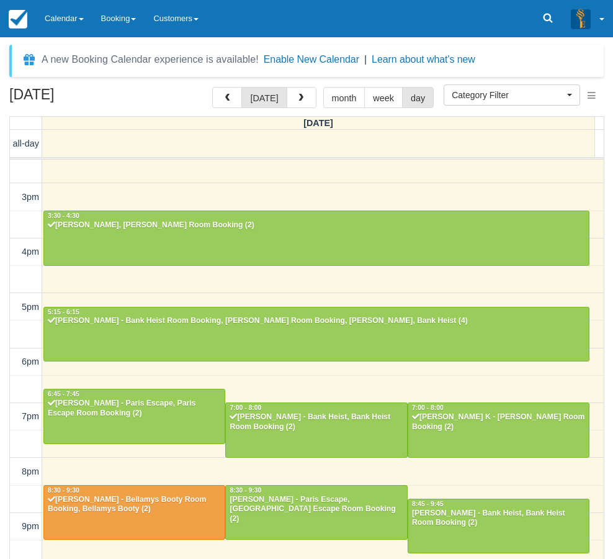
click at [4, 503] on div "[DATE] [DATE] month week day [DATE] all-day 10am 11am 12pm 1pm 2pm 3pm 4pm 5pm …" at bounding box center [306, 341] width 613 height 509
click at [69, 17] on link "Calendar" at bounding box center [64, 18] width 57 height 37
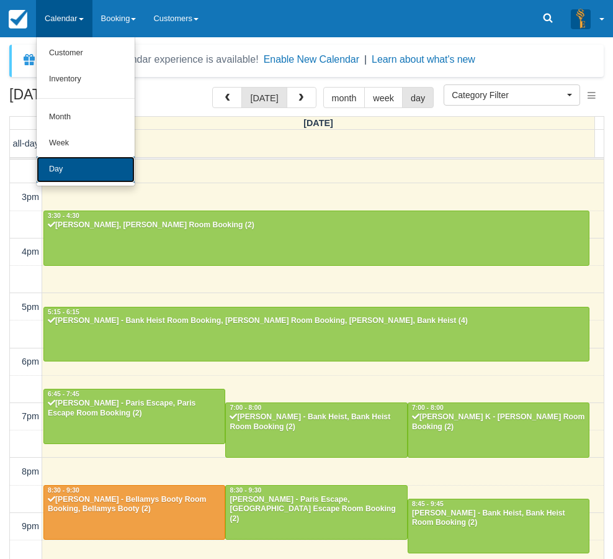
click at [67, 171] on link "Day" at bounding box center [86, 169] width 98 height 26
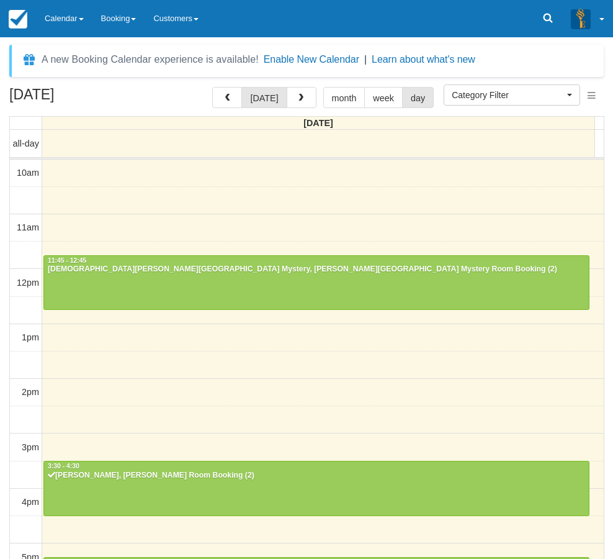
select select
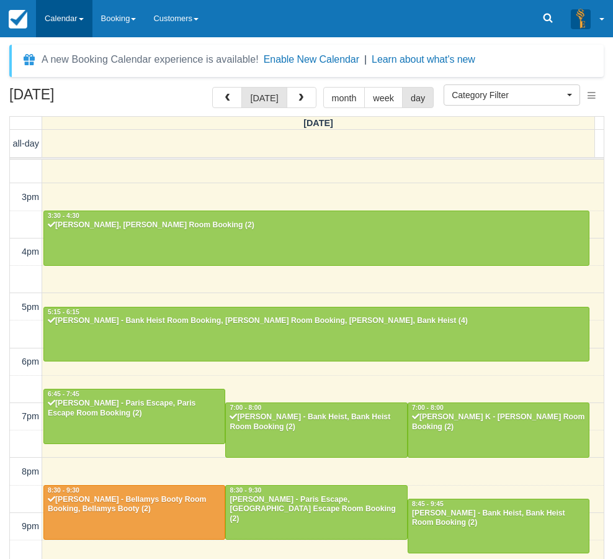
click at [63, 21] on link "Calendar" at bounding box center [64, 18] width 57 height 37
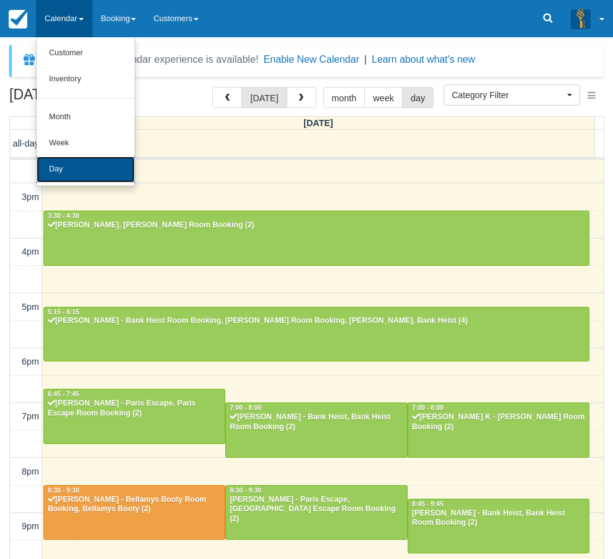
click at [50, 177] on link "Day" at bounding box center [86, 169] width 98 height 26
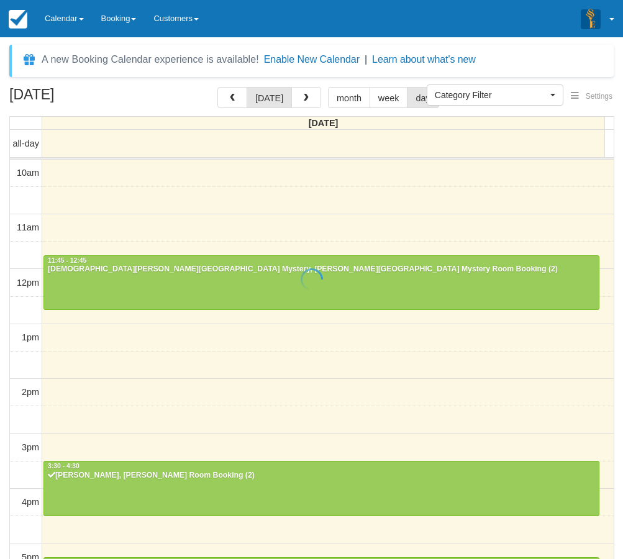
select select
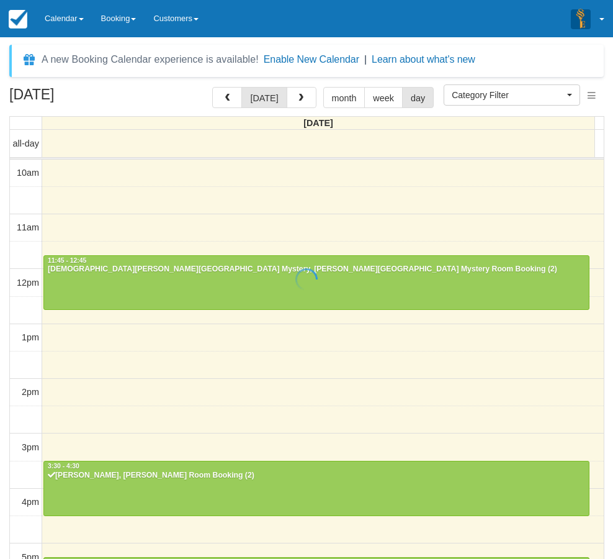
scroll to position [250, 0]
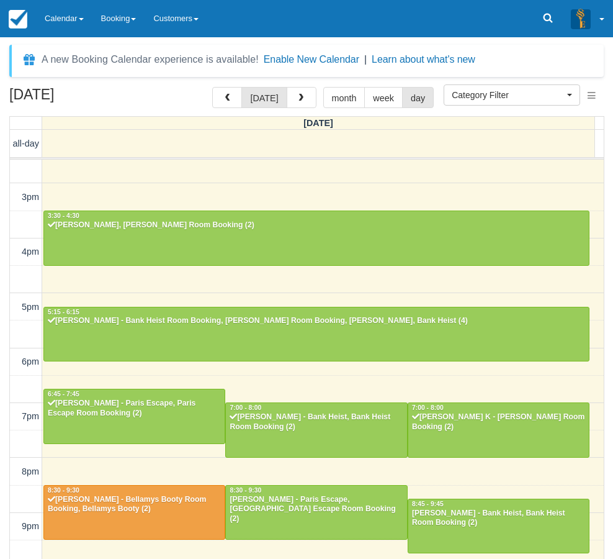
click at [1, 415] on div "[DATE] [DATE] month week day [DATE] all-day 10am 11am 12pm 1pm 2pm 3pm 4pm 5pm …" at bounding box center [306, 341] width 613 height 509
click at [64, 17] on link "Calendar" at bounding box center [64, 18] width 57 height 37
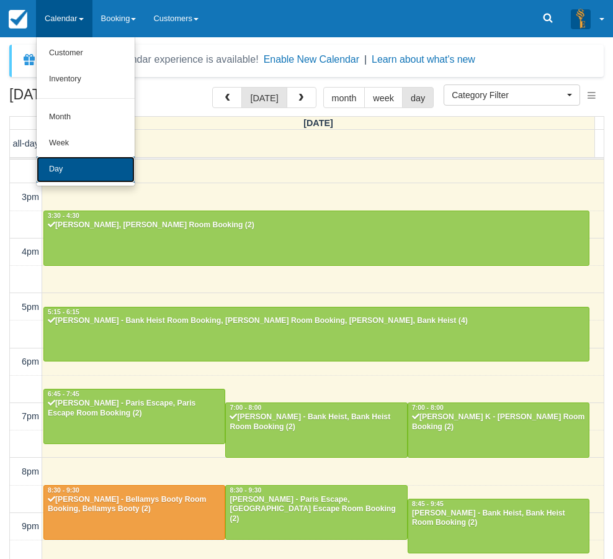
click at [54, 178] on link "Day" at bounding box center [86, 169] width 98 height 26
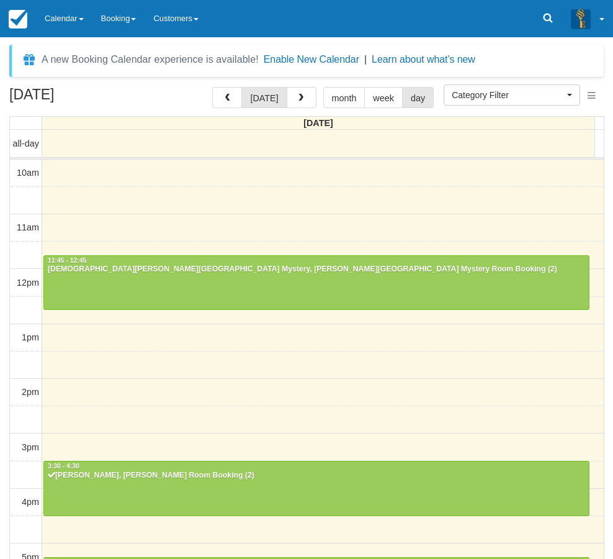
select select
